Goal: Check status: Check status

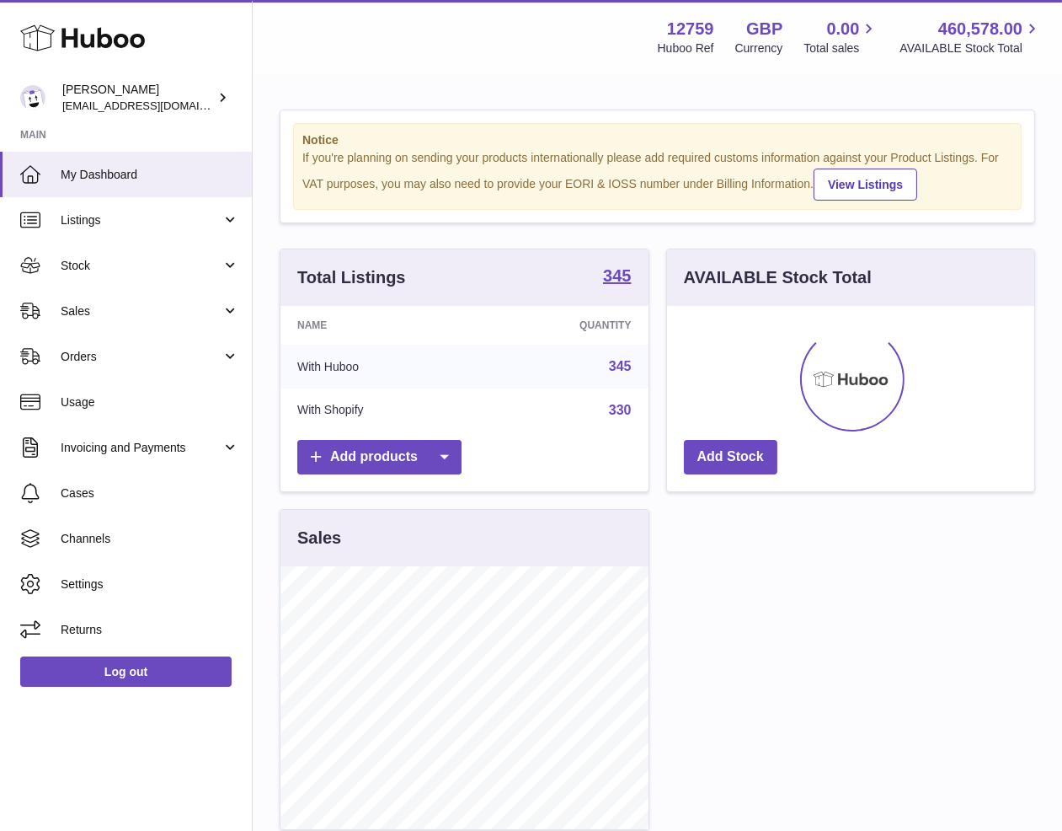
scroll to position [262, 368]
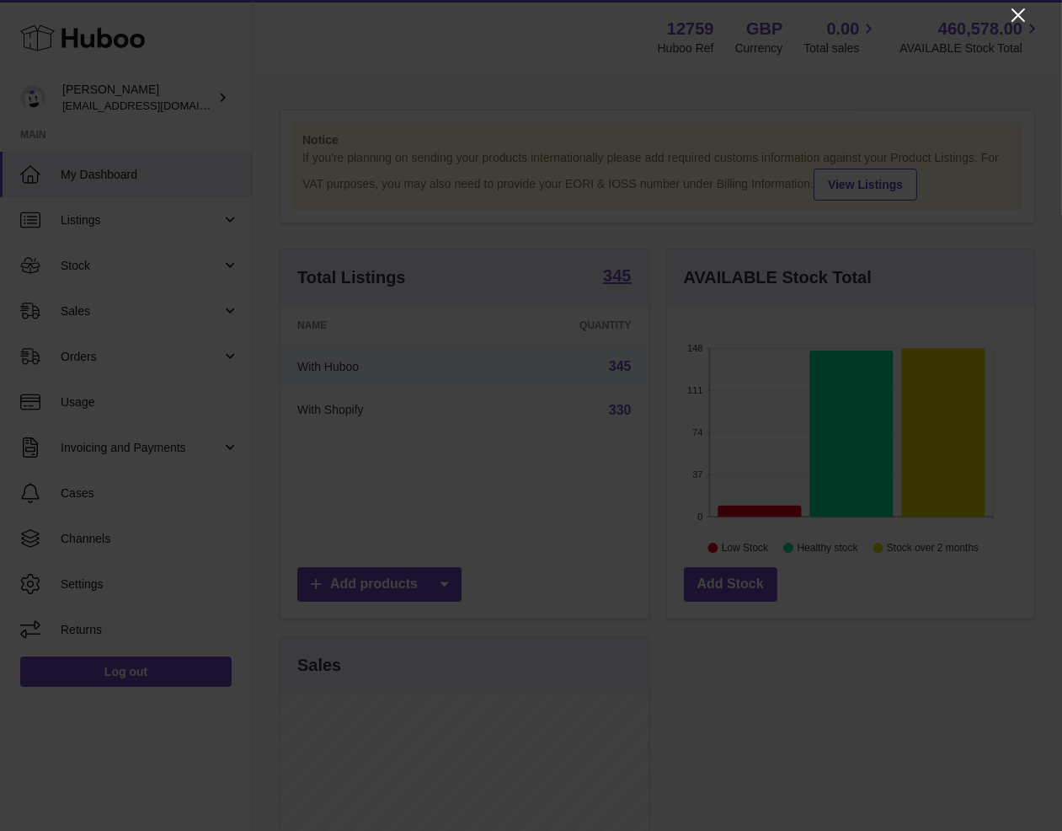
click at [1016, 22] on icon "Close" at bounding box center [1018, 15] width 20 height 20
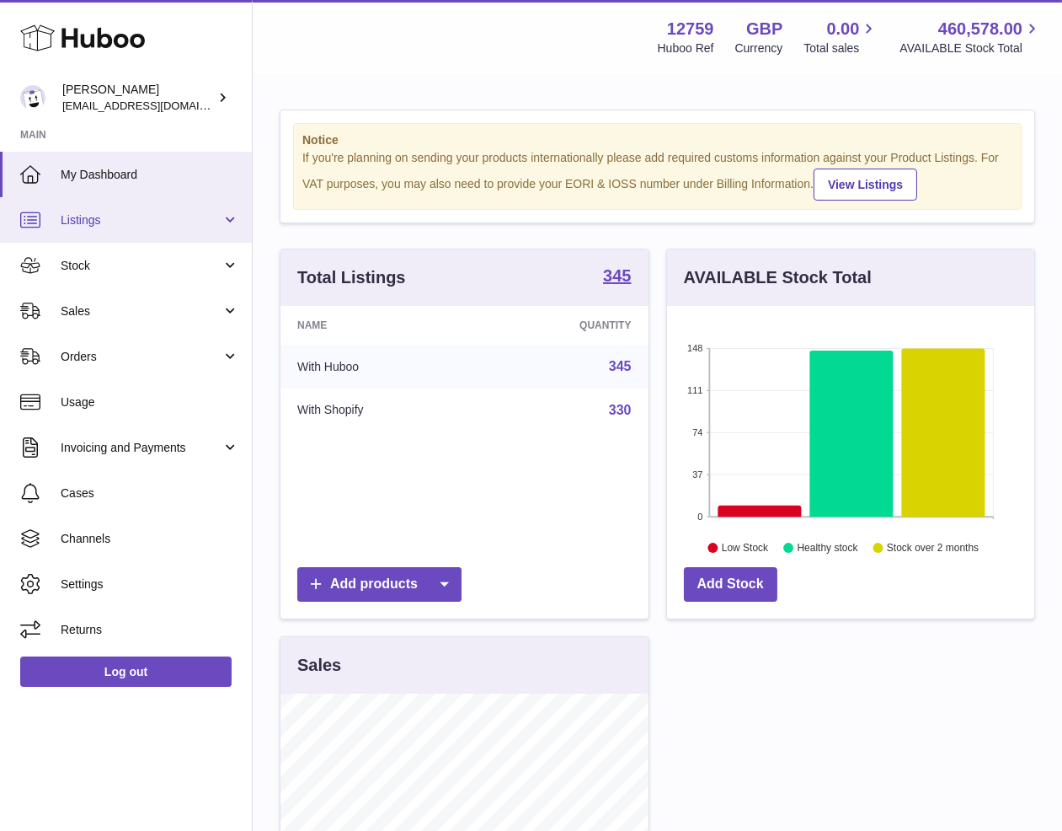
click at [170, 216] on span "Listings" at bounding box center [141, 220] width 161 height 16
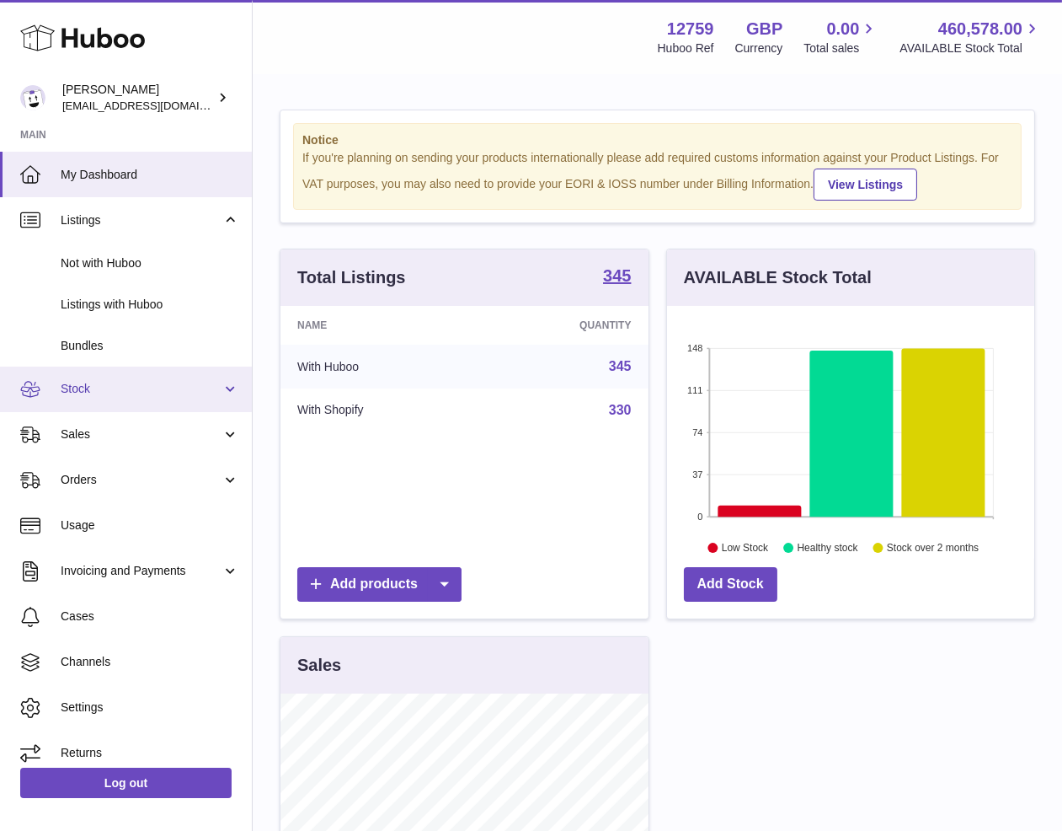
click at [135, 384] on span "Stock" at bounding box center [141, 389] width 161 height 16
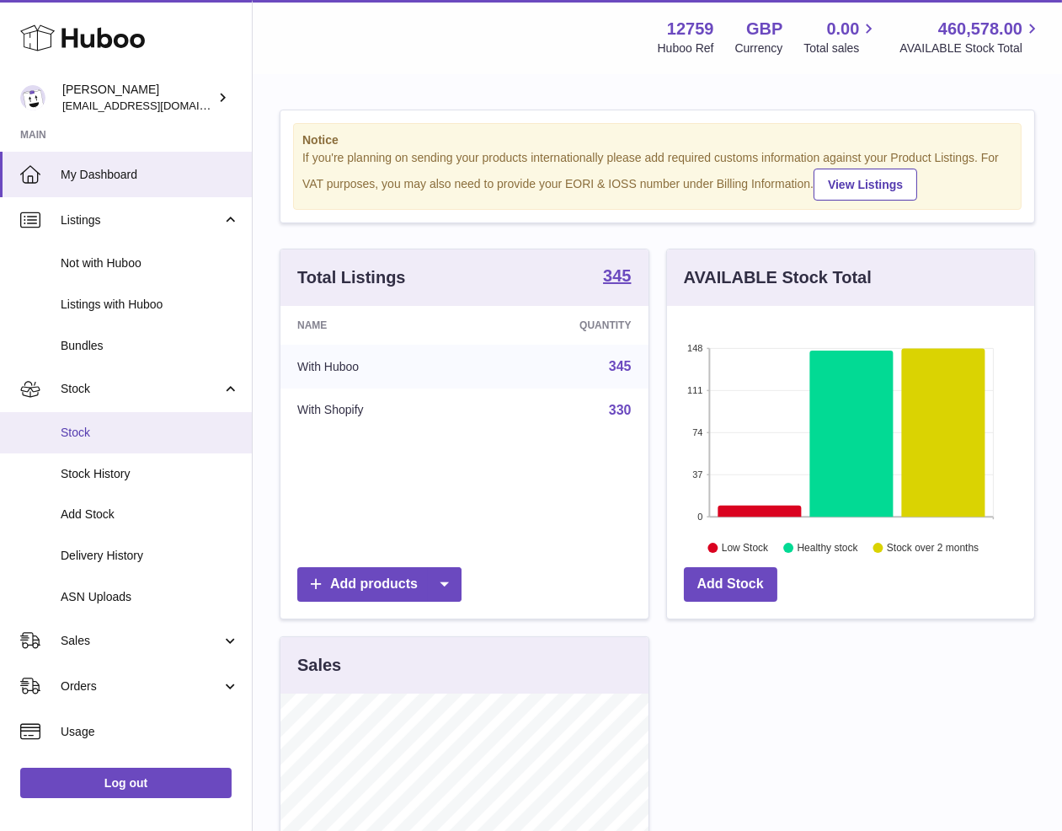
click at [106, 443] on link "Stock" at bounding box center [126, 432] width 252 height 41
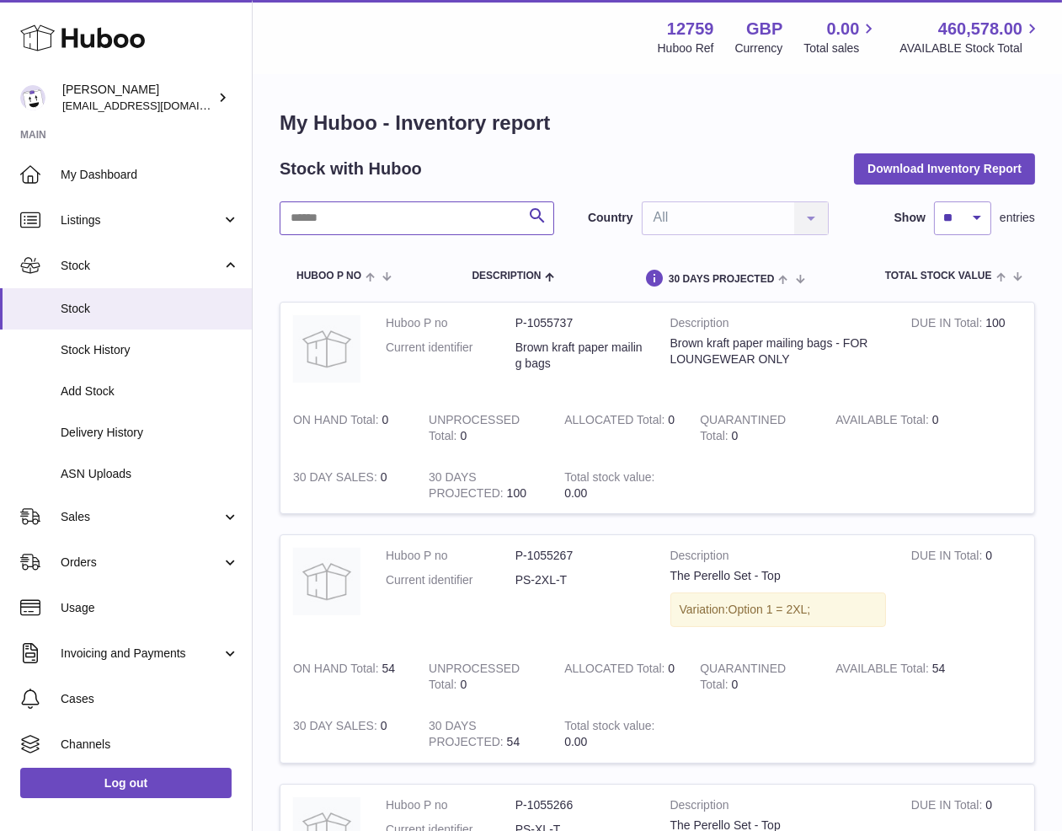
click at [472, 217] on input "text" at bounding box center [417, 218] width 275 height 34
type input "*"
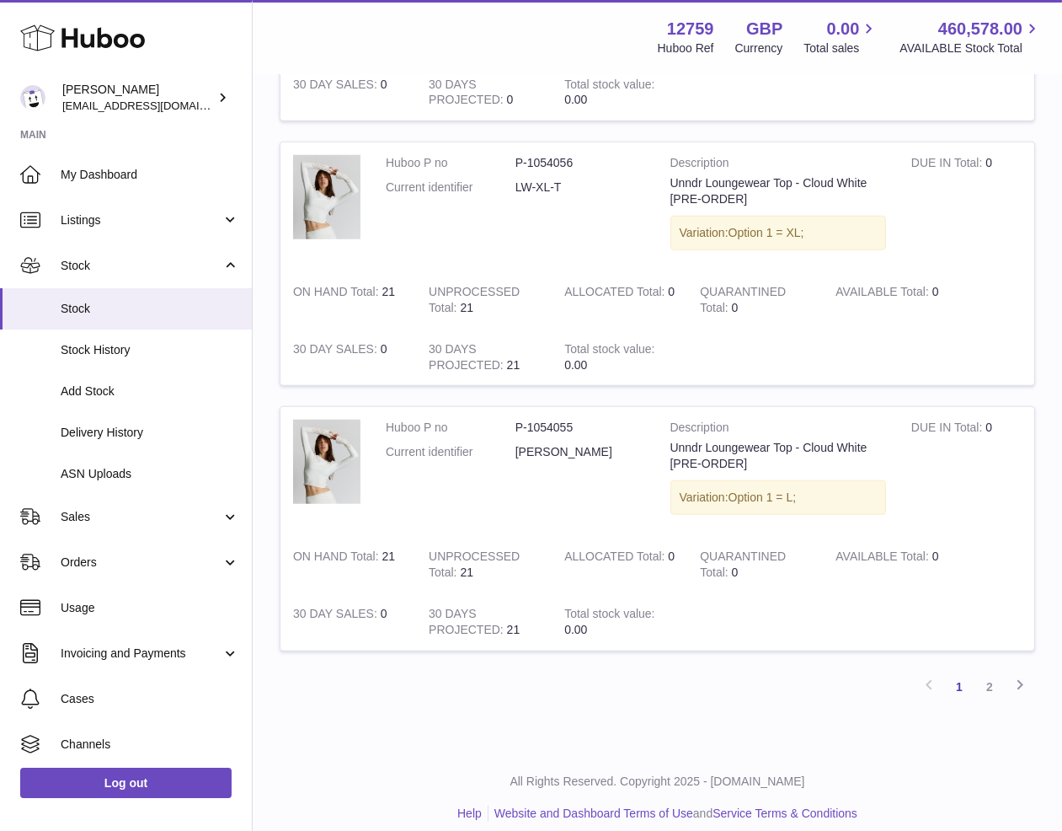
scroll to position [2255, 0]
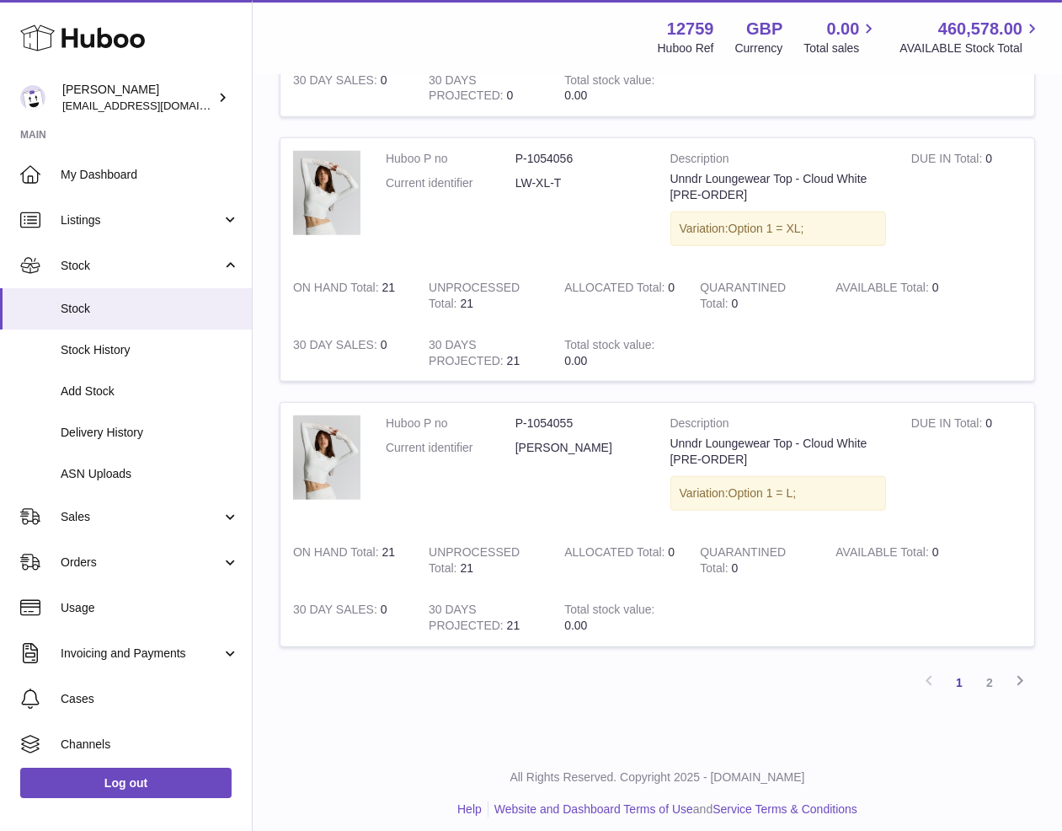
type input "******"
click at [981, 674] on link "2" at bounding box center [990, 682] width 30 height 30
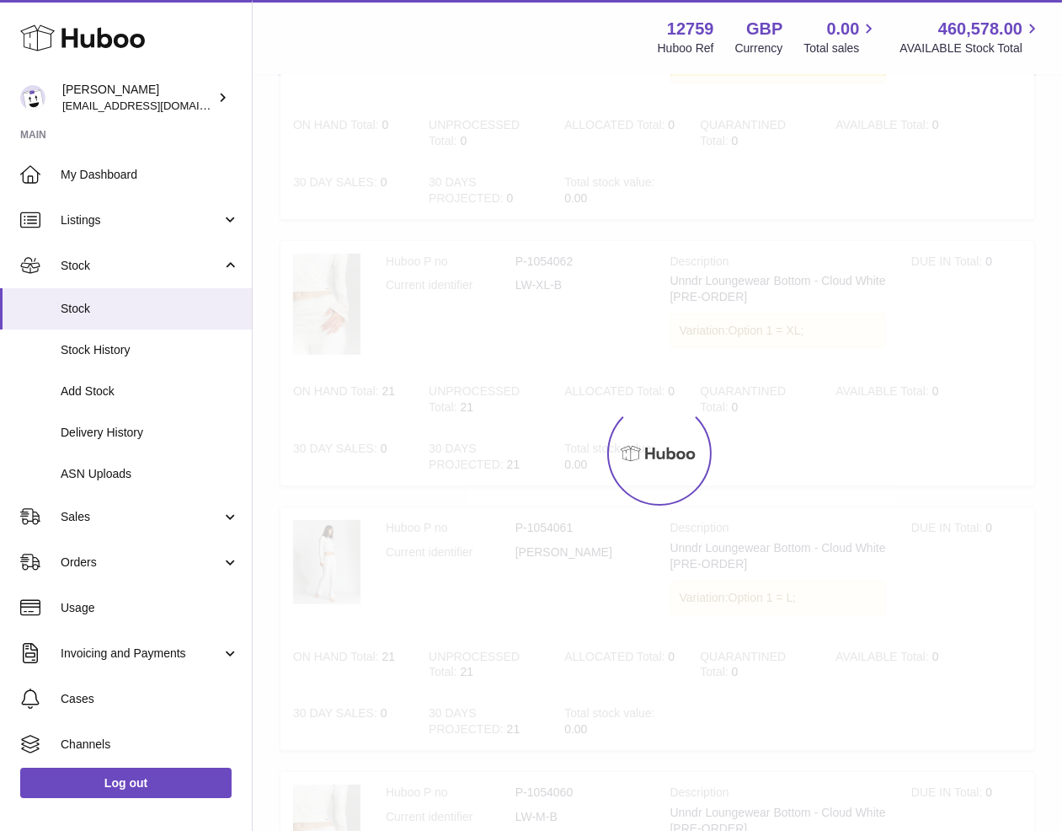
scroll to position [76, 0]
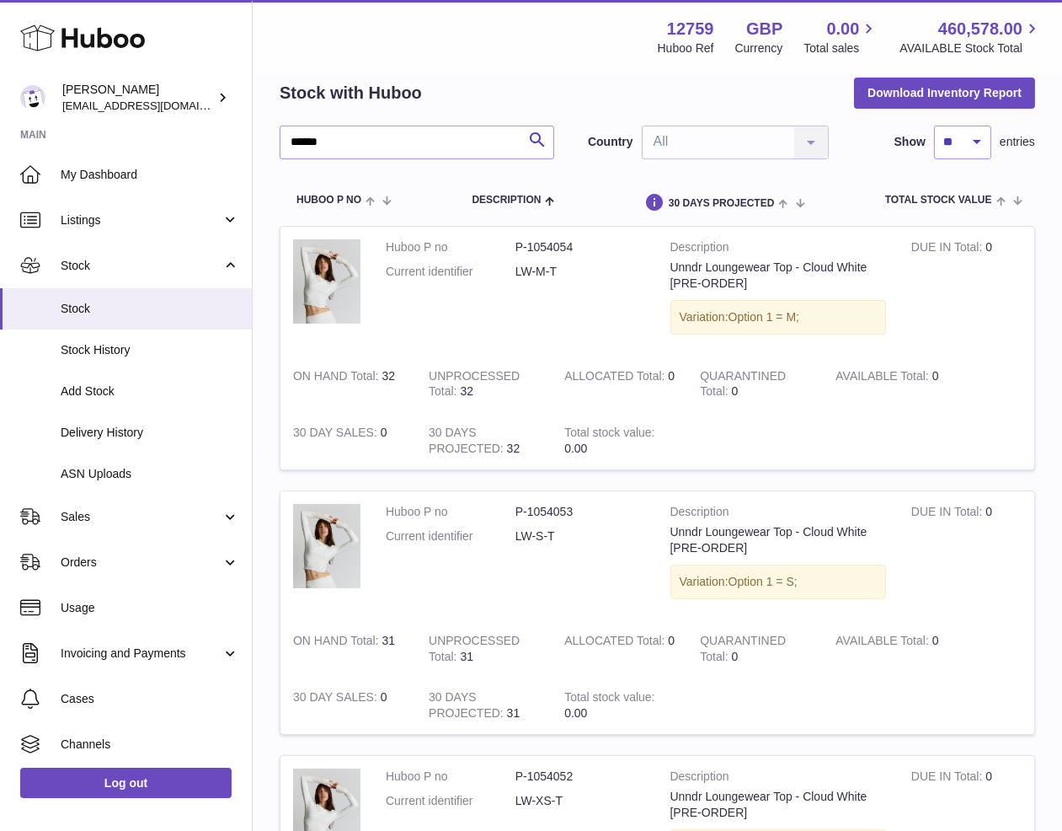
click at [514, 449] on td "30 DAYS PROJECTED 32" at bounding box center [484, 440] width 136 height 57
click at [516, 494] on td "Huboo P no P-1054053 Current identifier LW-S-T" at bounding box center [515, 555] width 285 height 129
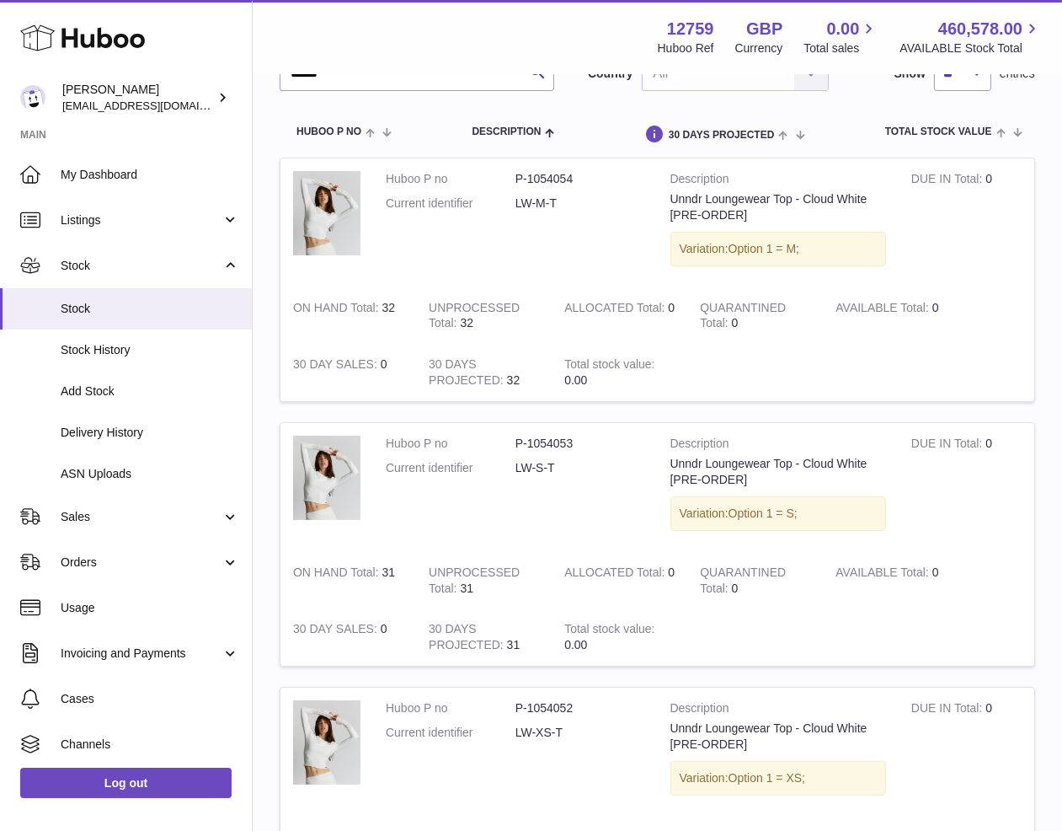
scroll to position [436, 0]
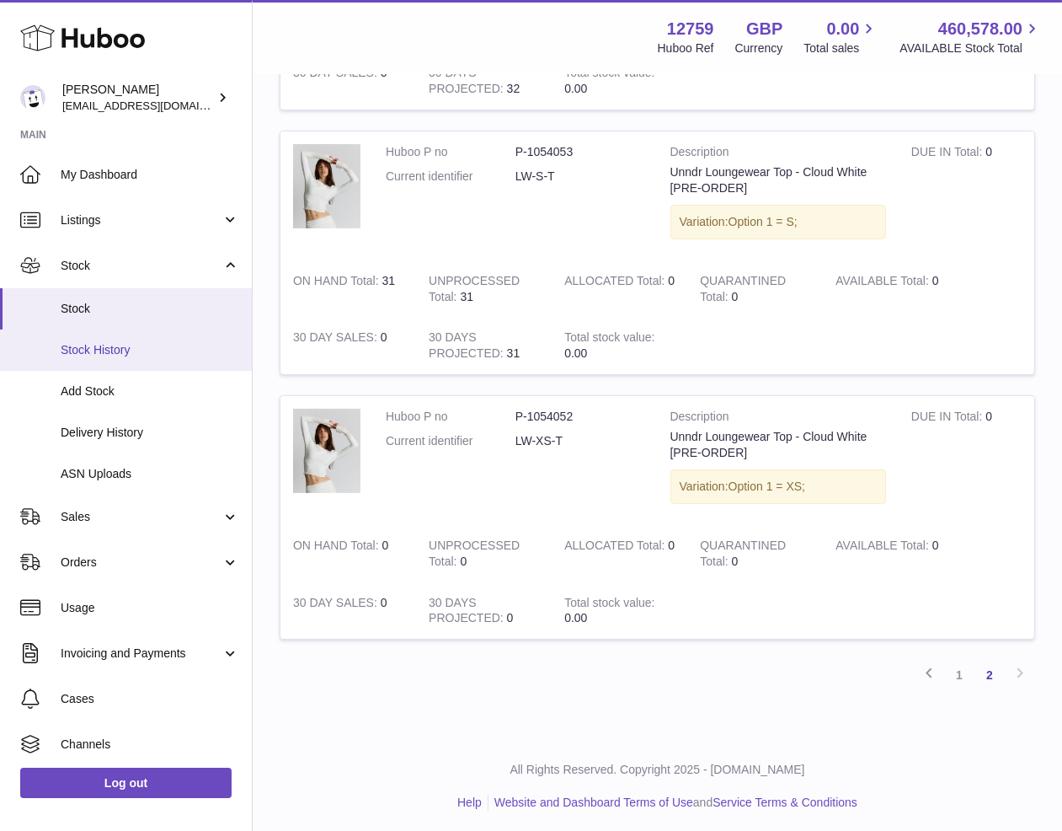
click at [144, 357] on link "Stock History" at bounding box center [126, 349] width 252 height 41
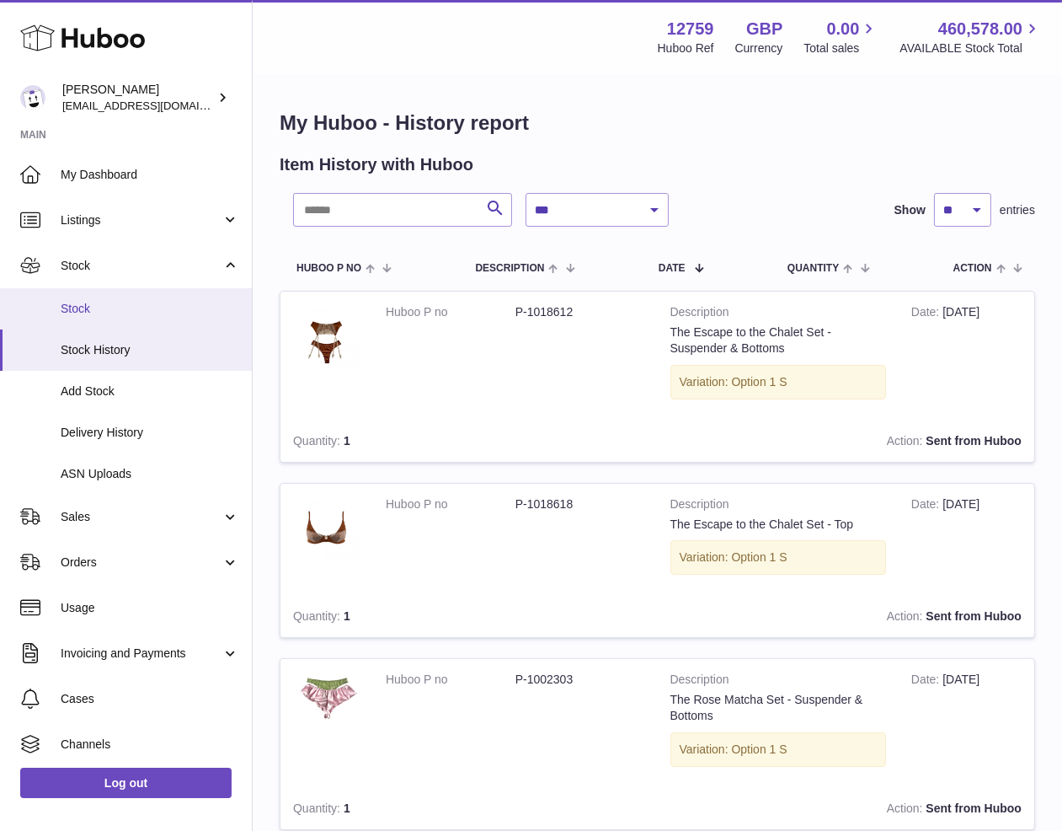
click at [131, 306] on span "Stock" at bounding box center [150, 309] width 179 height 16
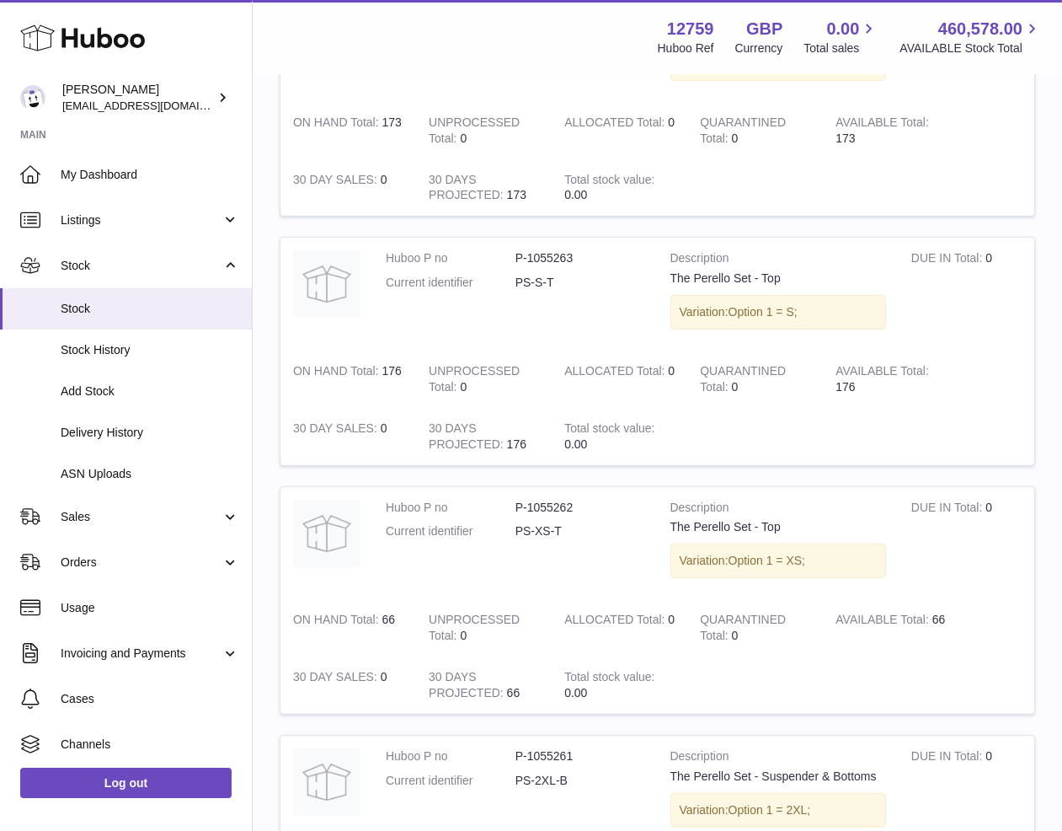
scroll to position [1299, 0]
